Goal: Transaction & Acquisition: Register for event/course

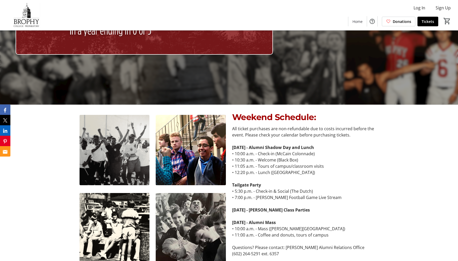
scroll to position [182, 0]
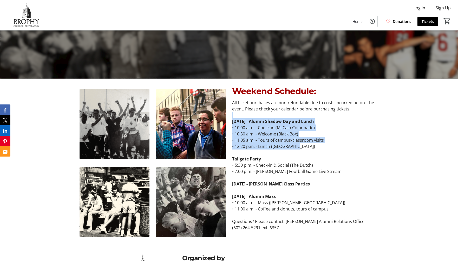
drag, startPoint x: 346, startPoint y: 112, endPoint x: 346, endPoint y: 146, distance: 33.8
click at [346, 146] on div "All ticket purchases are non-refundable due to costs incurred before the event.…" at bounding box center [305, 164] width 146 height 131
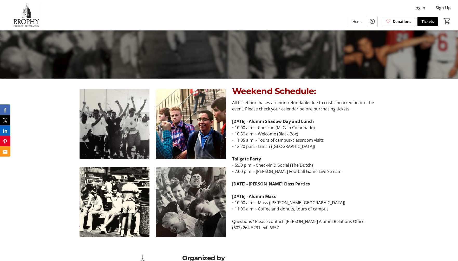
click at [339, 152] on p at bounding box center [305, 152] width 146 height 6
drag, startPoint x: 336, startPoint y: 153, endPoint x: 338, endPoint y: 171, distance: 17.3
click at [338, 171] on div "All ticket purchases are non-refundable due to costs incurred before the event.…" at bounding box center [305, 164] width 146 height 131
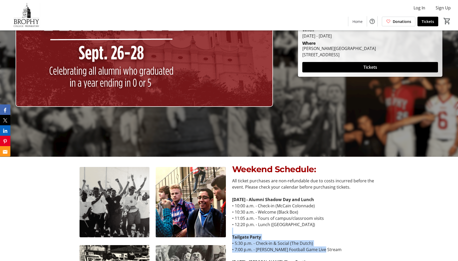
scroll to position [88, 0]
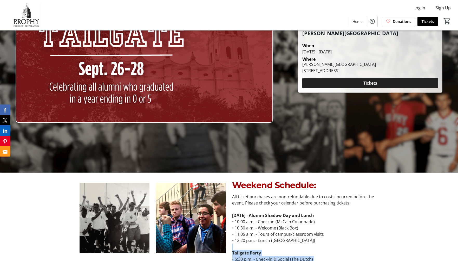
click at [379, 83] on span at bounding box center [370, 83] width 136 height 12
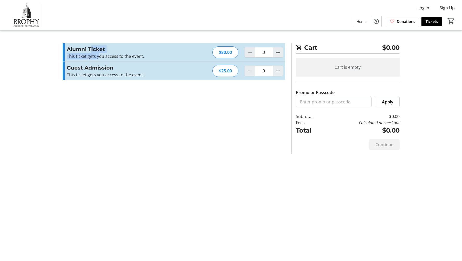
drag, startPoint x: 91, startPoint y: 49, endPoint x: 98, endPoint y: 55, distance: 9.3
click at [98, 55] on div "Alumni Ticket This ticket gets you access to the event. Read more This ticket g…" at bounding box center [124, 52] width 114 height 14
click at [166, 54] on p "This ticket gets you access to the event." at bounding box center [124, 56] width 114 height 6
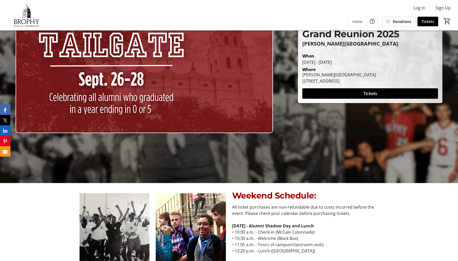
scroll to position [156, 0]
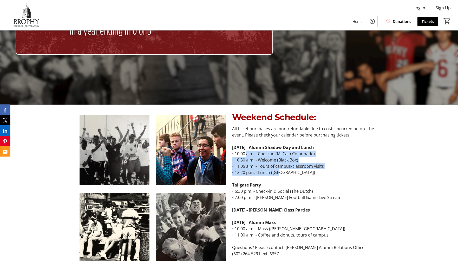
drag, startPoint x: 247, startPoint y: 155, endPoint x: 279, endPoint y: 171, distance: 36.5
click at [279, 171] on div "All ticket purchases are non-refundable due to costs incurred before the event.…" at bounding box center [305, 190] width 146 height 131
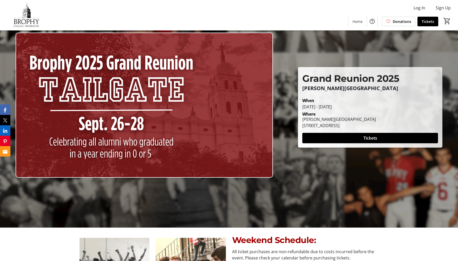
scroll to position [0, 0]
